Goal: Information Seeking & Learning: Learn about a topic

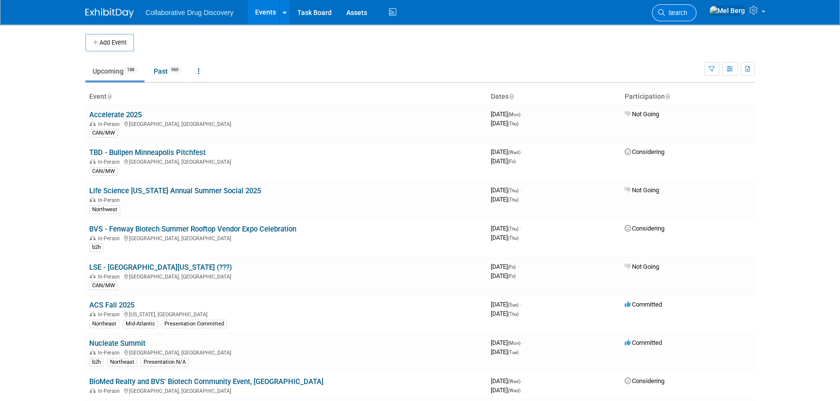
click at [665, 12] on icon at bounding box center [661, 12] width 7 height 7
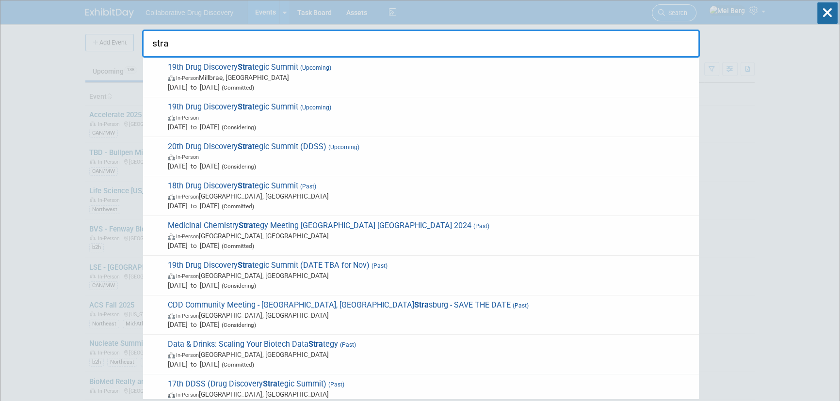
type input "stras"
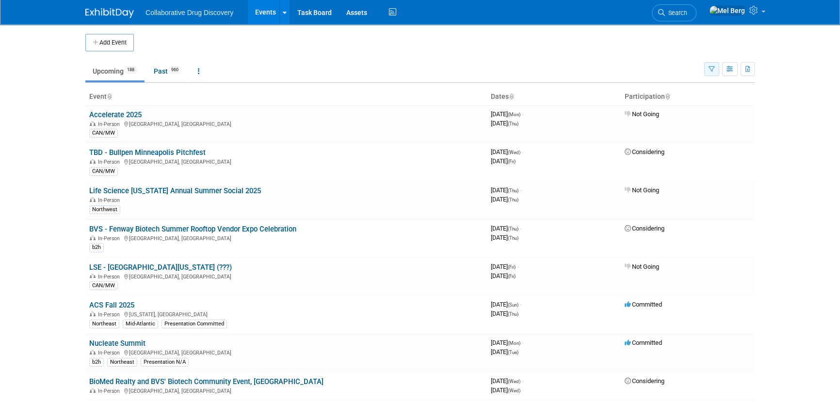
click at [717, 69] on button "button" at bounding box center [711, 69] width 15 height 14
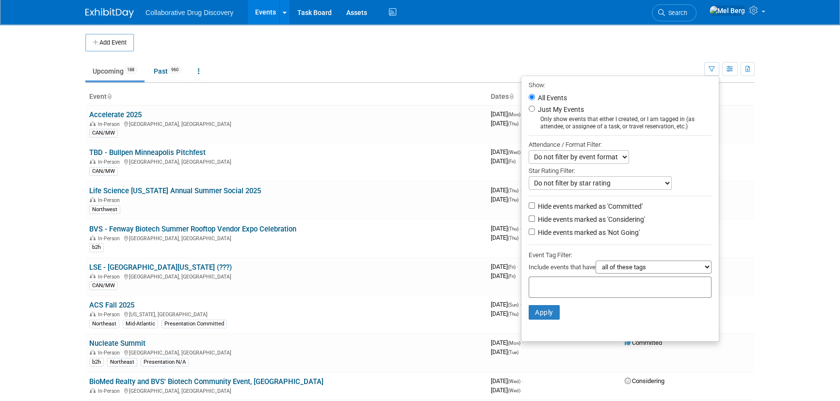
click at [588, 222] on label "Hide events marked as 'Considering'" at bounding box center [590, 220] width 109 height 10
click at [535, 222] on input "Hide events marked as 'Considering'" at bounding box center [531, 219] width 6 height 6
checkbox input "true"
click at [590, 238] on label "Hide events marked as 'Not Going'" at bounding box center [588, 233] width 104 height 10
click at [535, 235] on input "Hide events marked as 'Not Going'" at bounding box center [531, 232] width 6 height 6
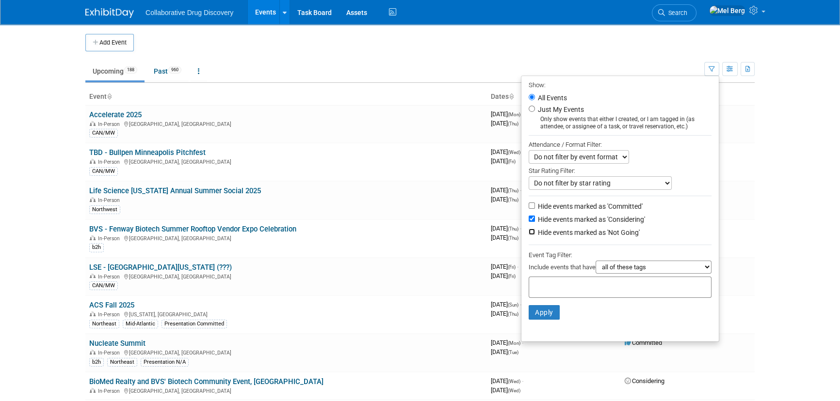
checkbox input "true"
click at [586, 222] on label "Hide events marked as 'Considering'" at bounding box center [590, 220] width 109 height 10
click at [535, 222] on input "Hide events marked as 'Considering'" at bounding box center [531, 219] width 6 height 6
checkbox input "false"
click at [552, 315] on button "Apply" at bounding box center [543, 312] width 31 height 15
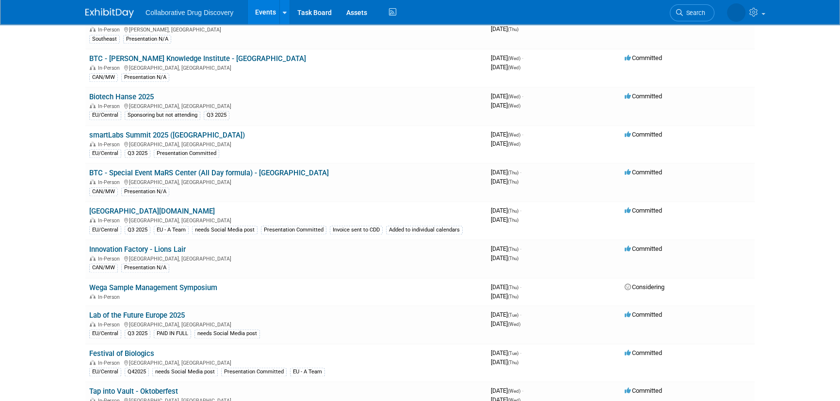
scroll to position [1498, 0]
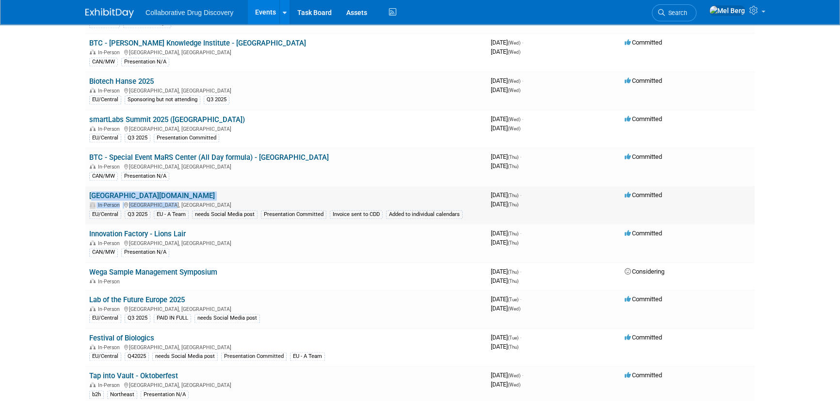
drag, startPoint x: 174, startPoint y: 198, endPoint x: 86, endPoint y: 184, distance: 88.9
click at [86, 186] on td "Prague.bio In-Person Prague, Czechia EU/Central Q3 2025 EU - A Team needs Socia…" at bounding box center [285, 205] width 401 height 38
copy td "Prague.bio In-Person Prague, Czechia"
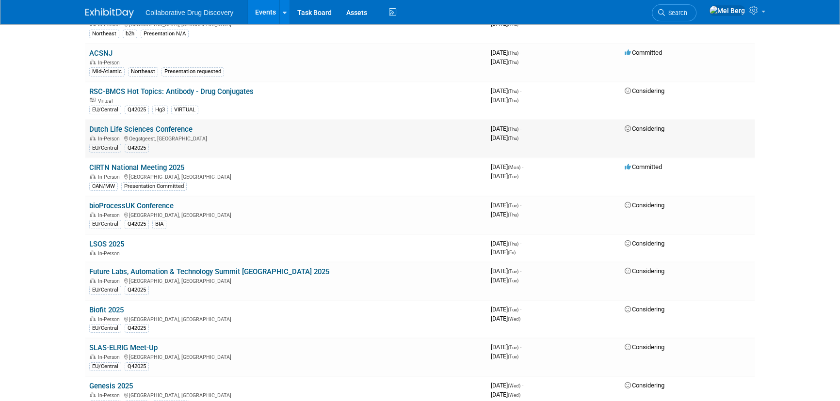
scroll to position [4186, 0]
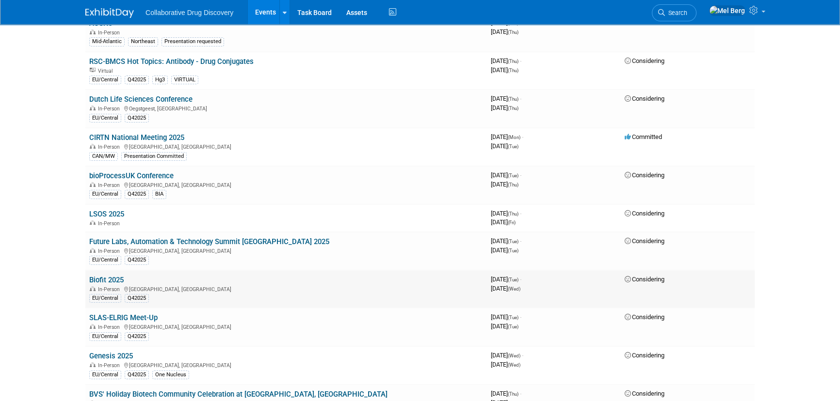
click at [116, 276] on link "Biofit 2025" at bounding box center [106, 280] width 34 height 9
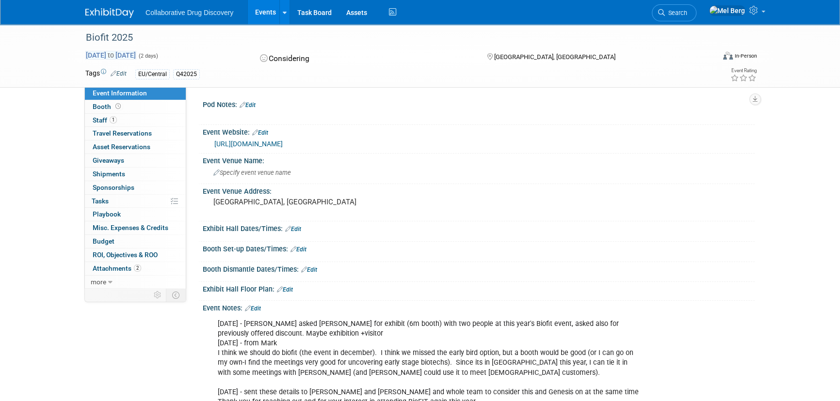
drag, startPoint x: 85, startPoint y: 36, endPoint x: 171, endPoint y: 51, distance: 87.2
click at [171, 51] on div "Biofit 2025 Dec 2, 2025 to Dec 3, 2025 (2 days) Dec 2, 2025 to Dec 3, 2025 Cons…" at bounding box center [419, 55] width 683 height 63
copy div "Biofit 2025 Dec 2, 2025 to Dec 3, 2025"
